Goal: Transaction & Acquisition: Download file/media

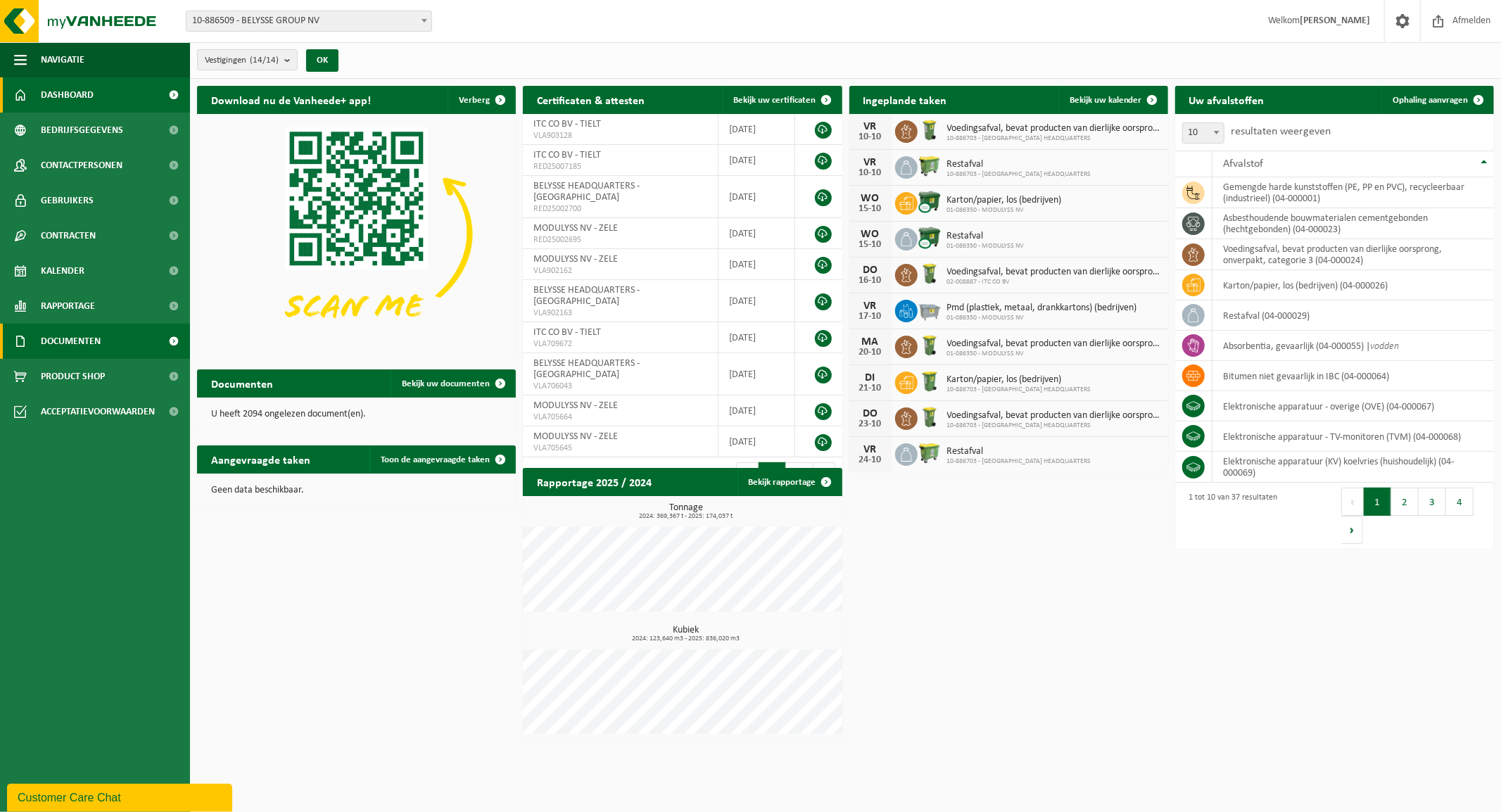
click at [56, 334] on span "Documenten" at bounding box center [71, 341] width 60 height 35
click at [73, 374] on span "Facturen" at bounding box center [62, 376] width 38 height 27
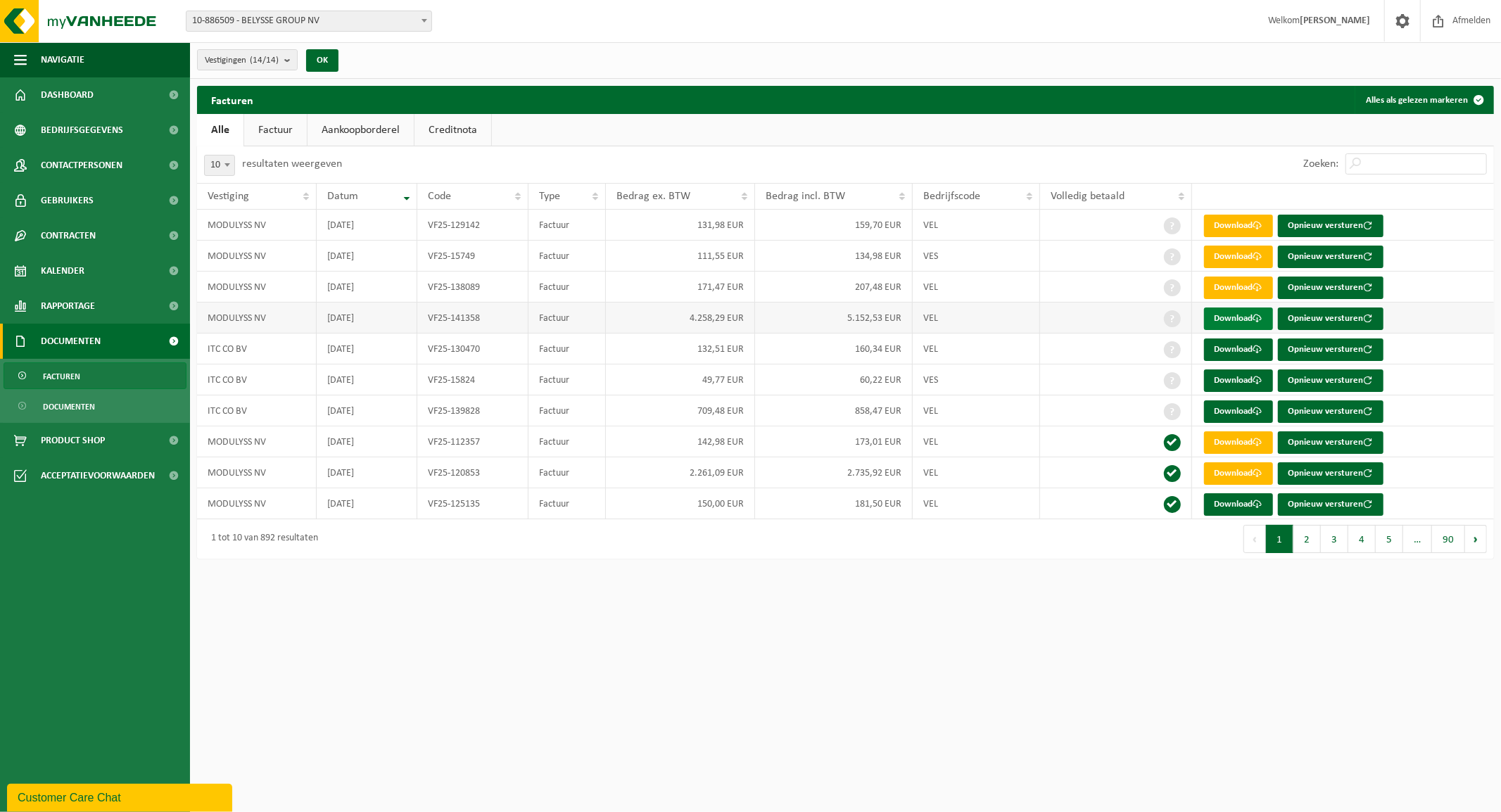
click at [1235, 313] on link "Download" at bounding box center [1238, 318] width 69 height 22
click at [94, 17] on img at bounding box center [84, 21] width 169 height 42
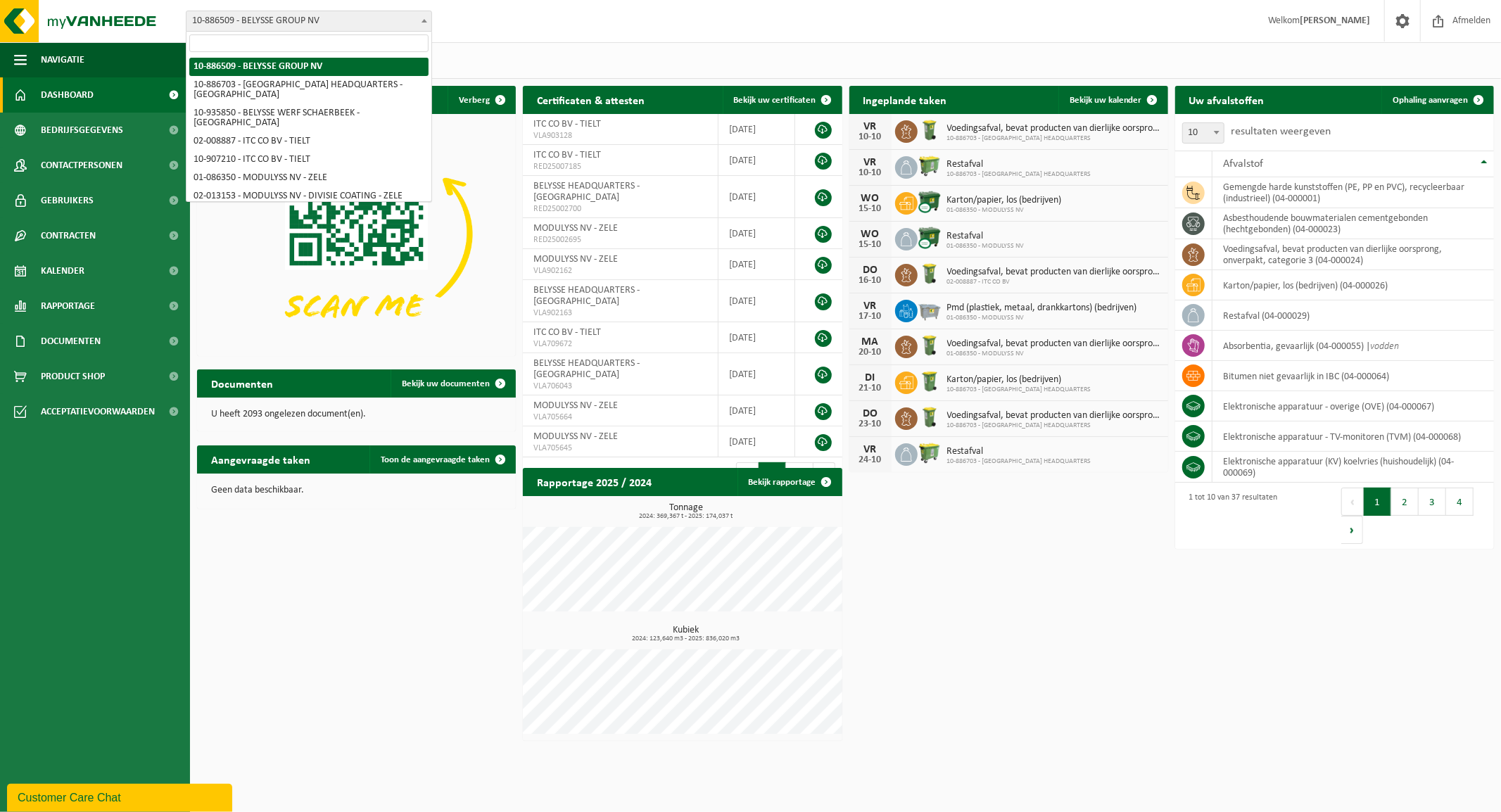
click at [290, 26] on span "10-886509 - BELYSSE GROUP NV" at bounding box center [309, 21] width 245 height 20
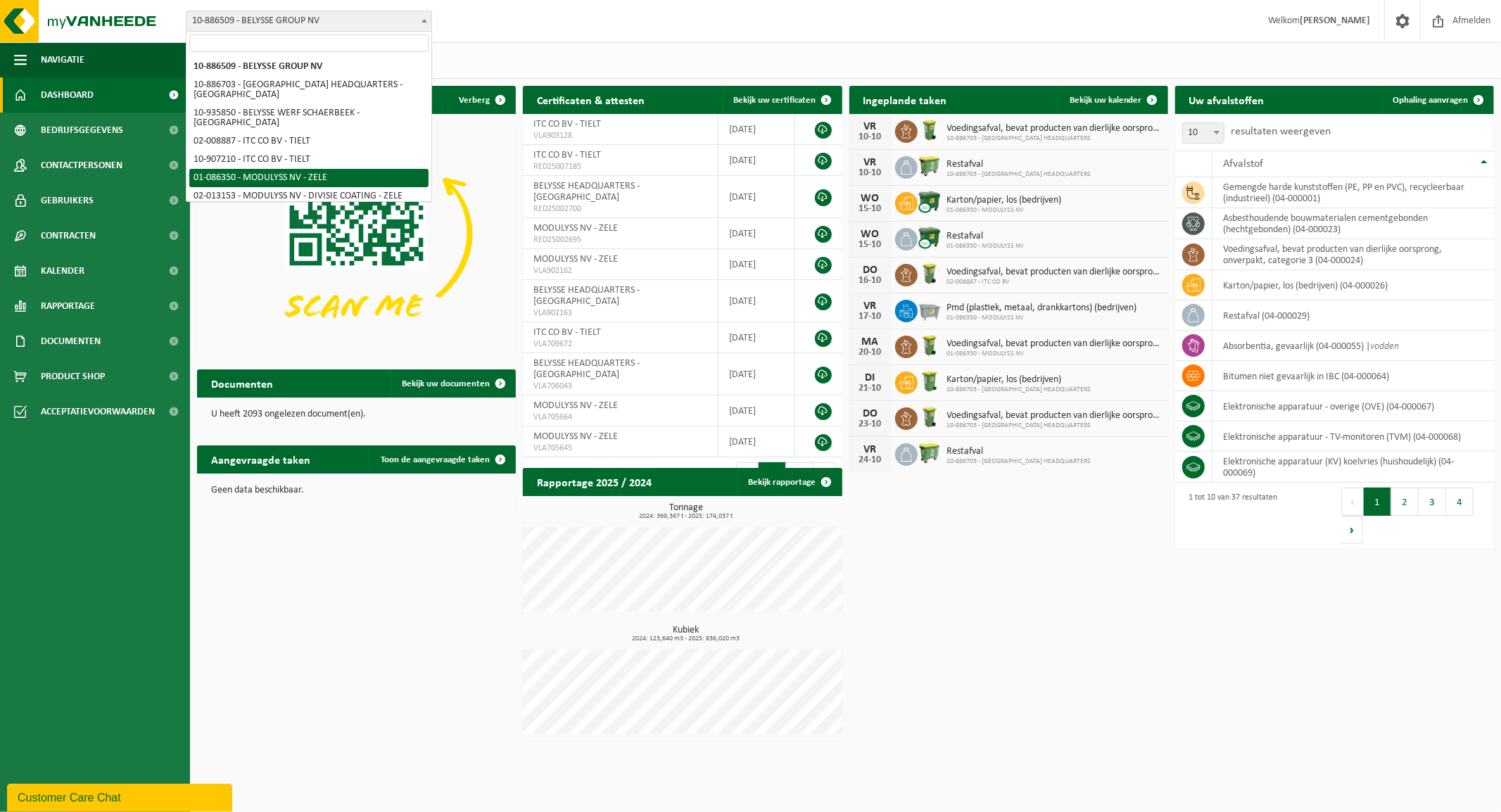
select select "667"
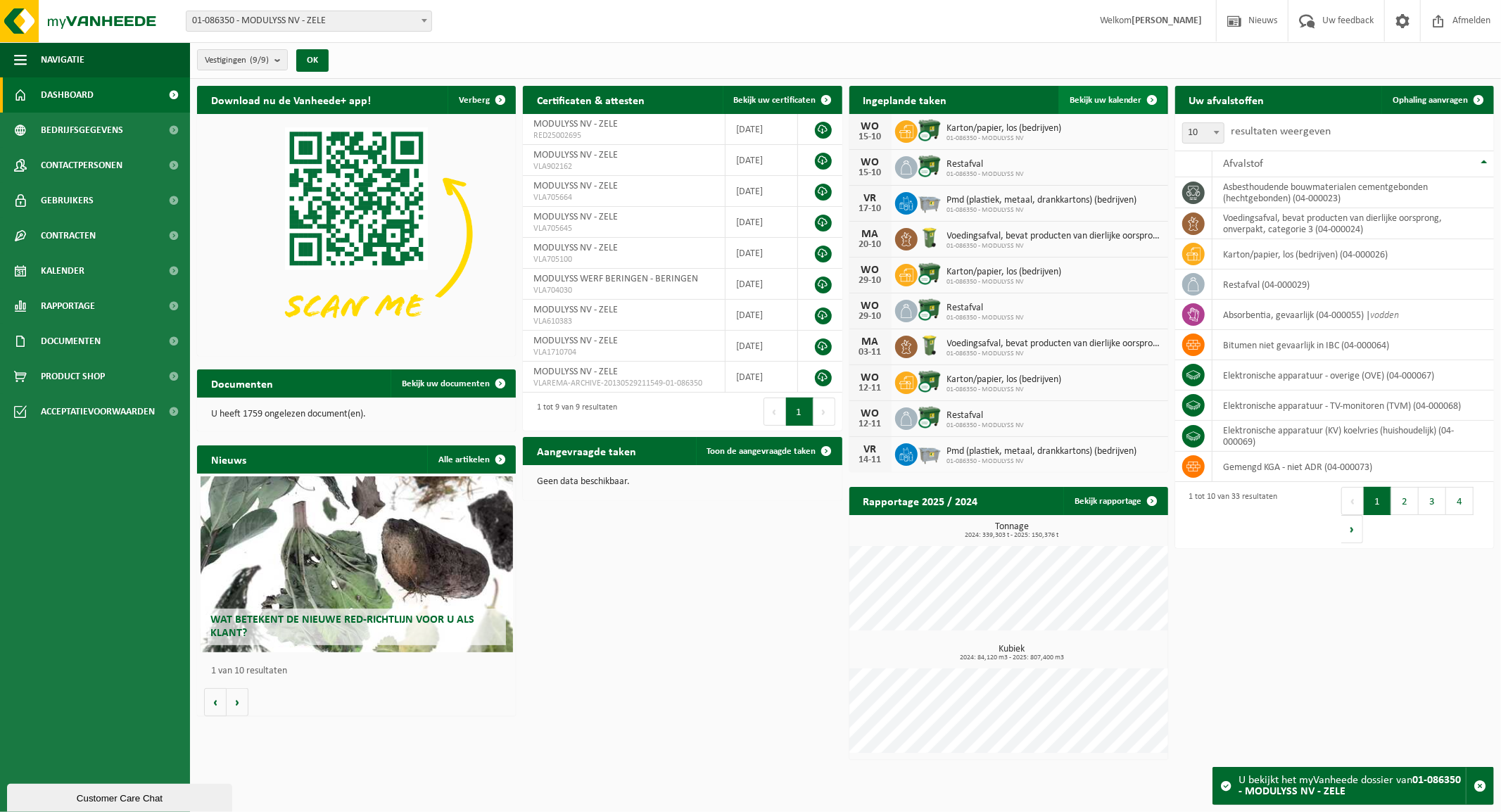
click at [1116, 94] on link "Bekijk uw kalender" at bounding box center [1112, 99] width 108 height 28
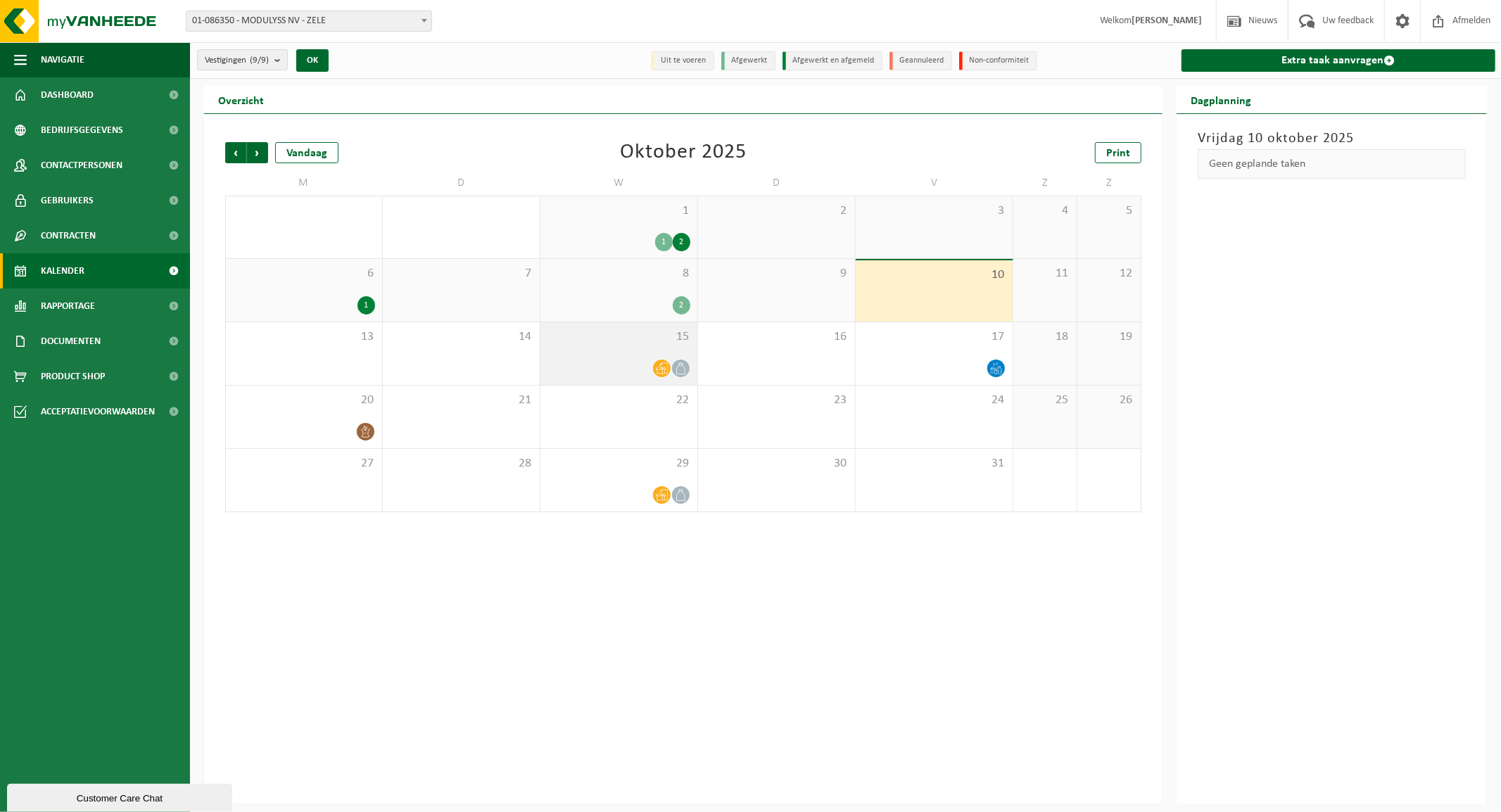
click at [624, 346] on div "15" at bounding box center [618, 353] width 157 height 63
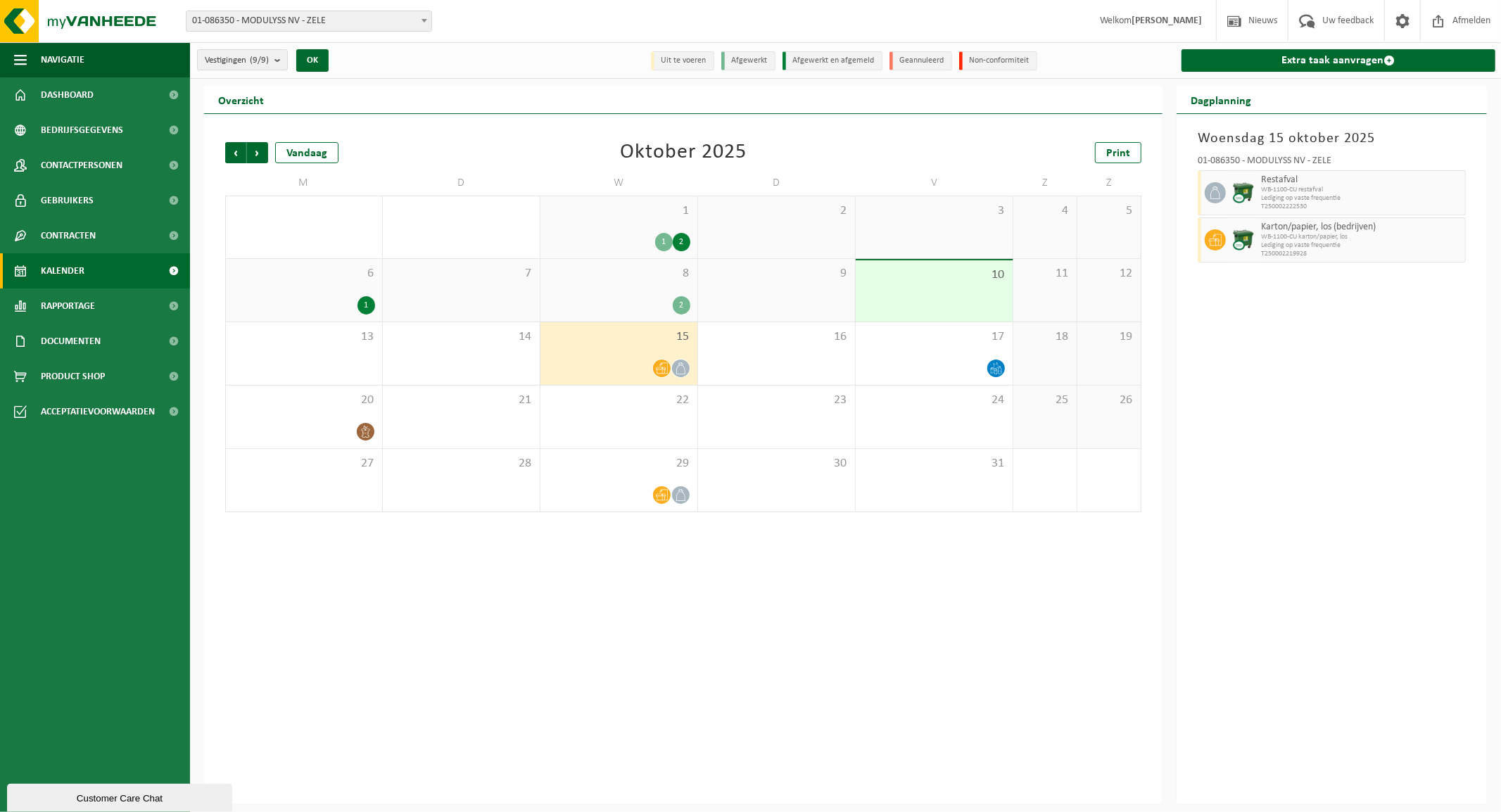
click at [615, 292] on div "8 2" at bounding box center [618, 290] width 157 height 63
